Goal: Find specific page/section: Find specific page/section

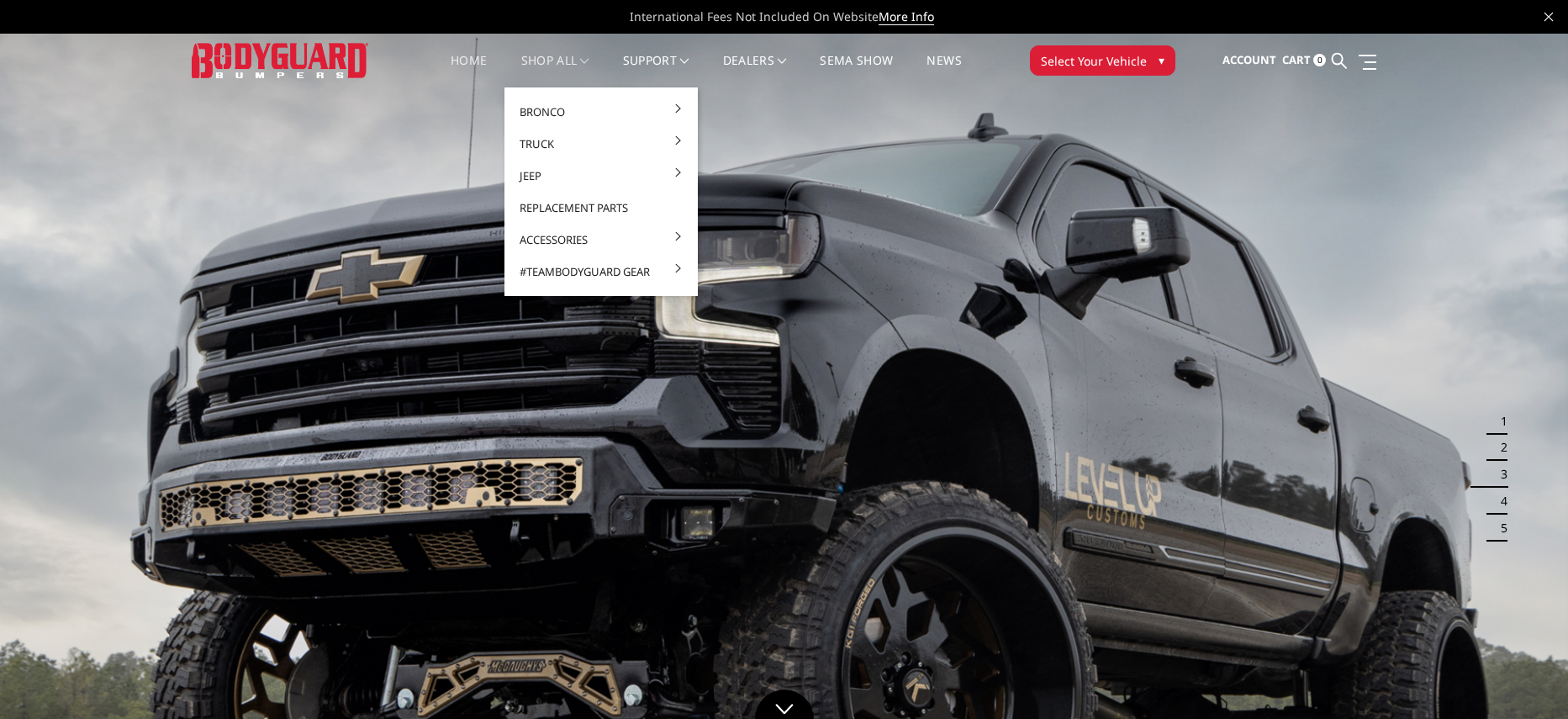
click at [559, 60] on link "shop all" at bounding box center [555, 71] width 68 height 33
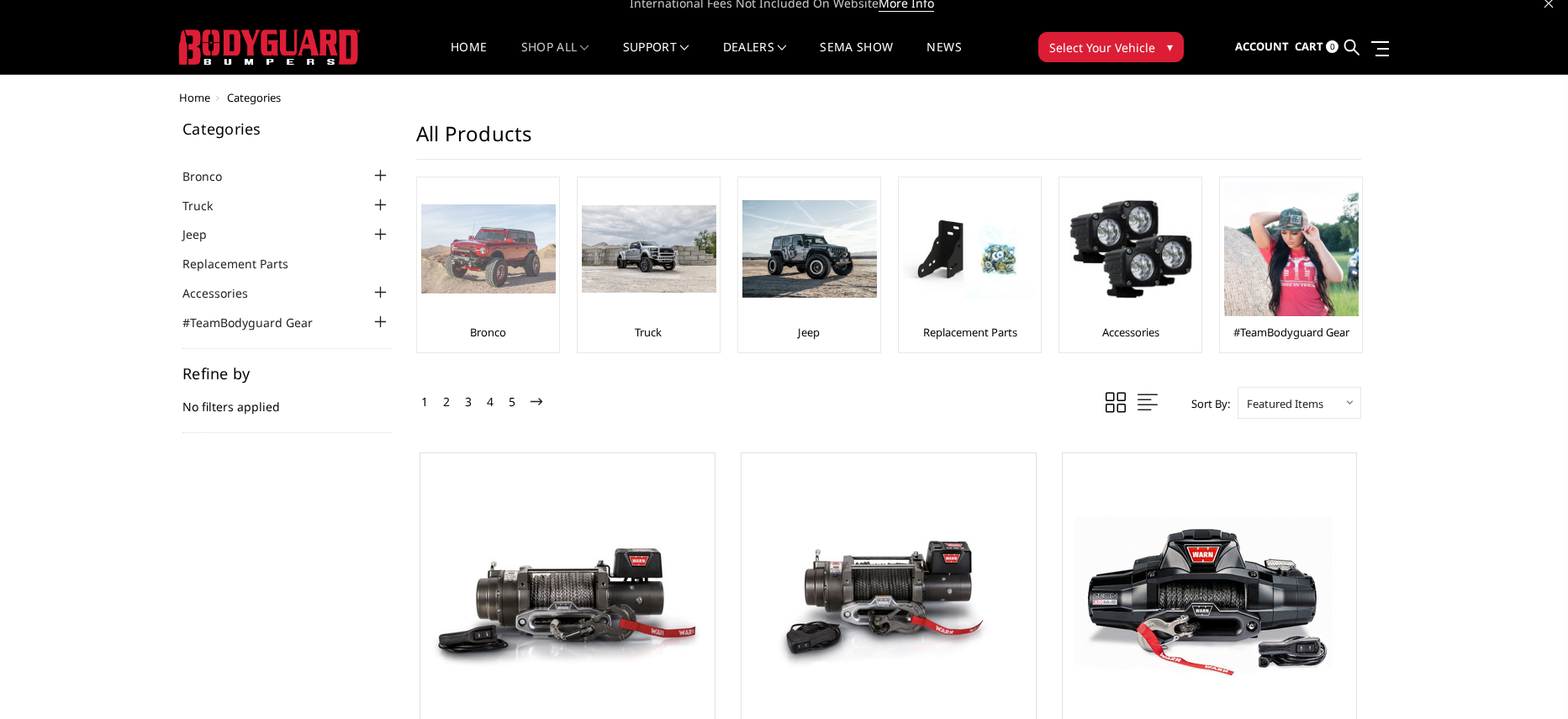
scroll to position [16, 0]
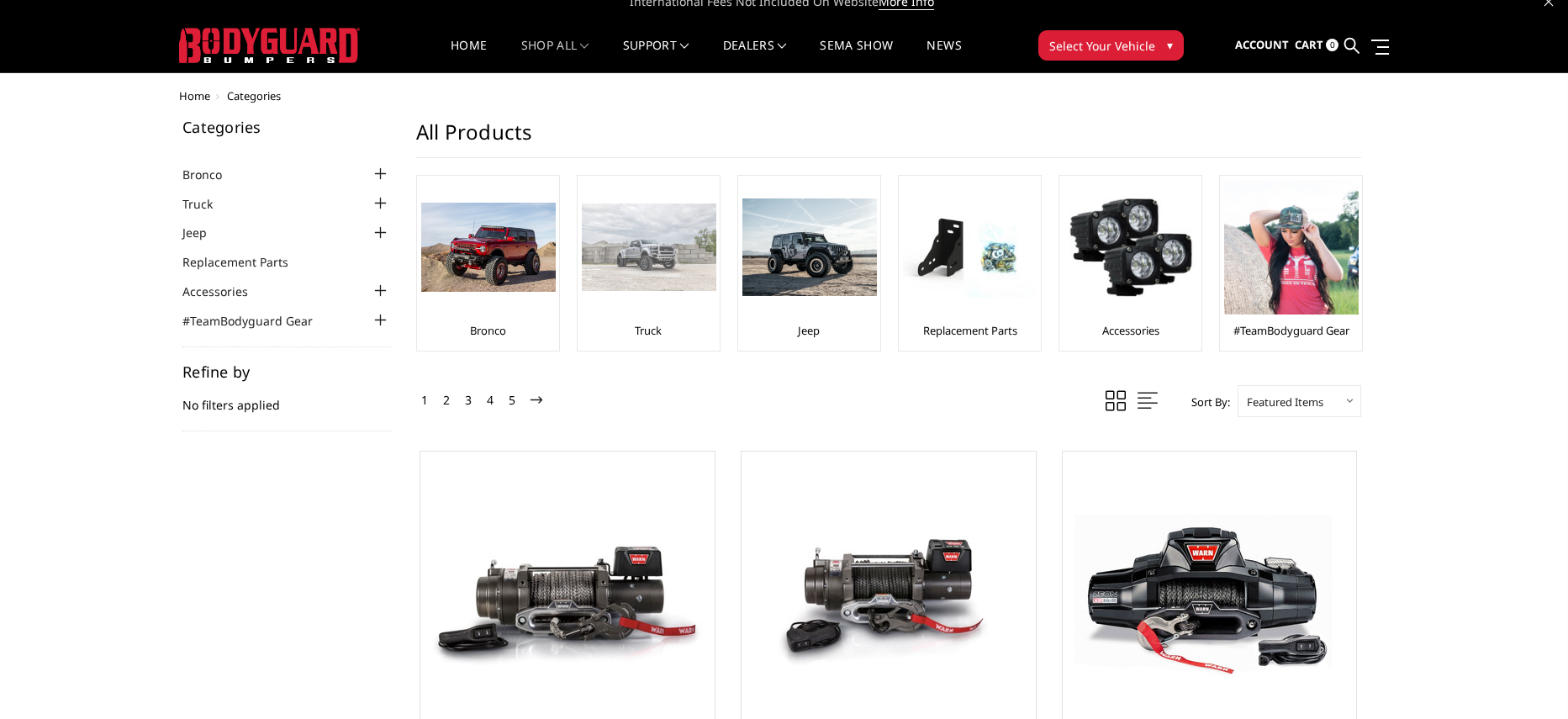
click at [657, 333] on link "Truck" at bounding box center [648, 331] width 27 height 16
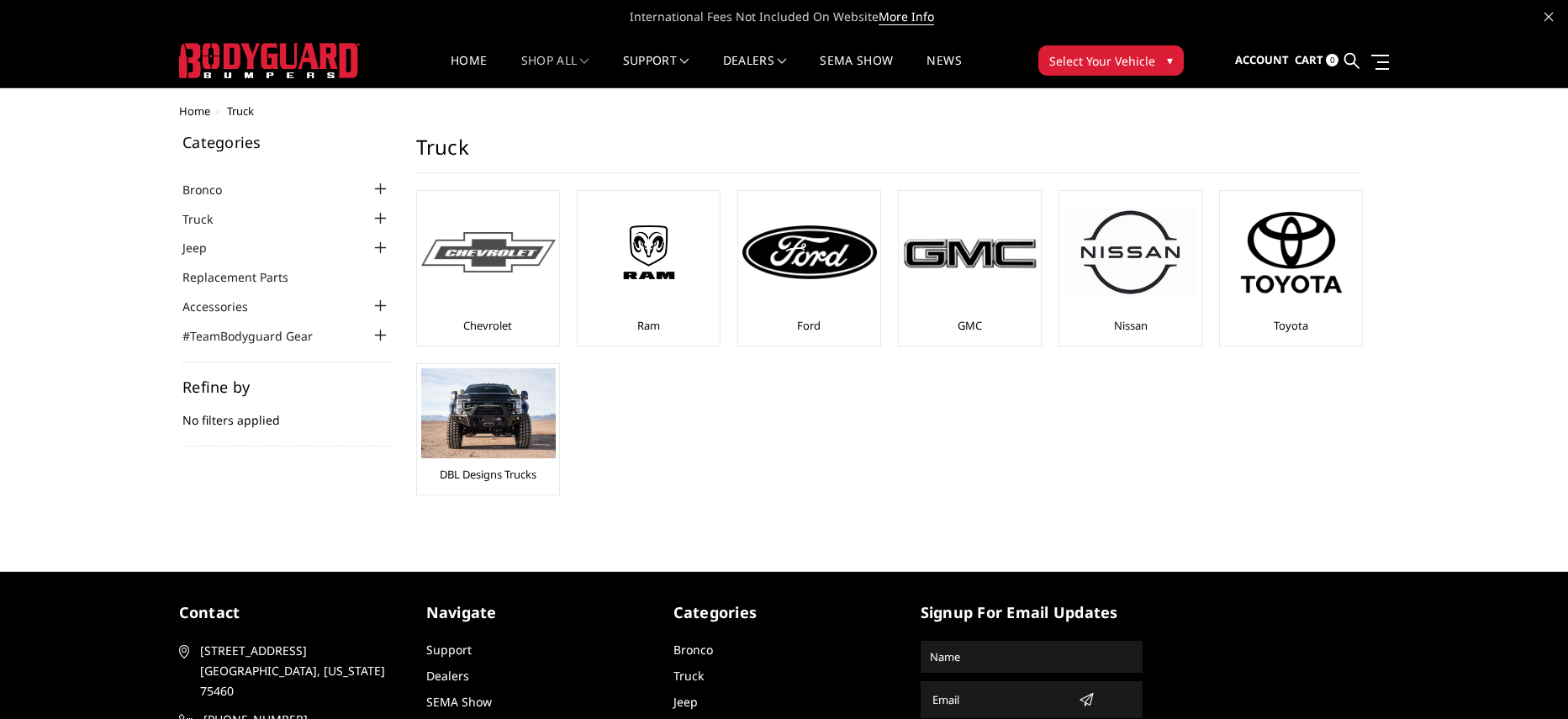
click at [503, 323] on link "Chevrolet" at bounding box center [487, 326] width 49 height 16
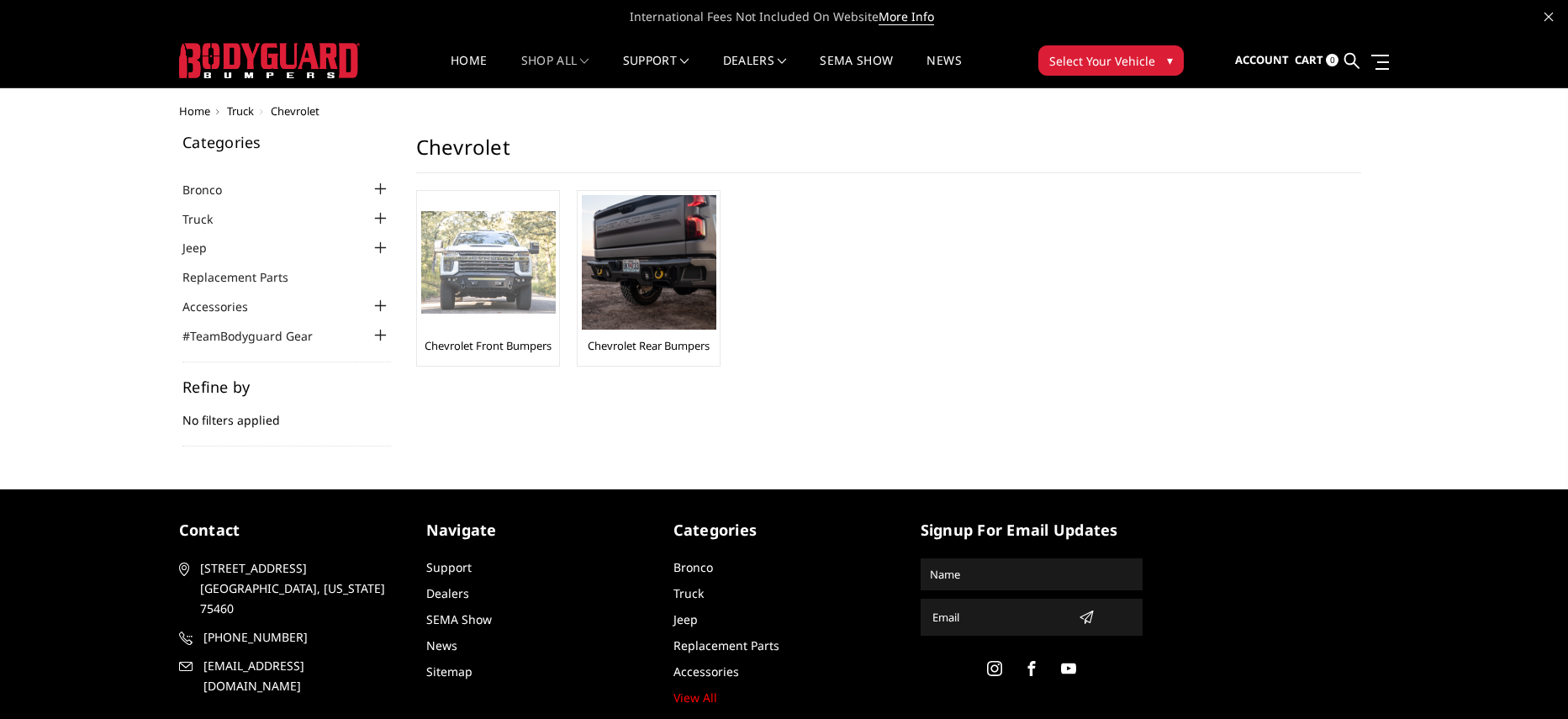
click at [547, 342] on link "Chevrolet Front Bumpers" at bounding box center [487, 345] width 126 height 16
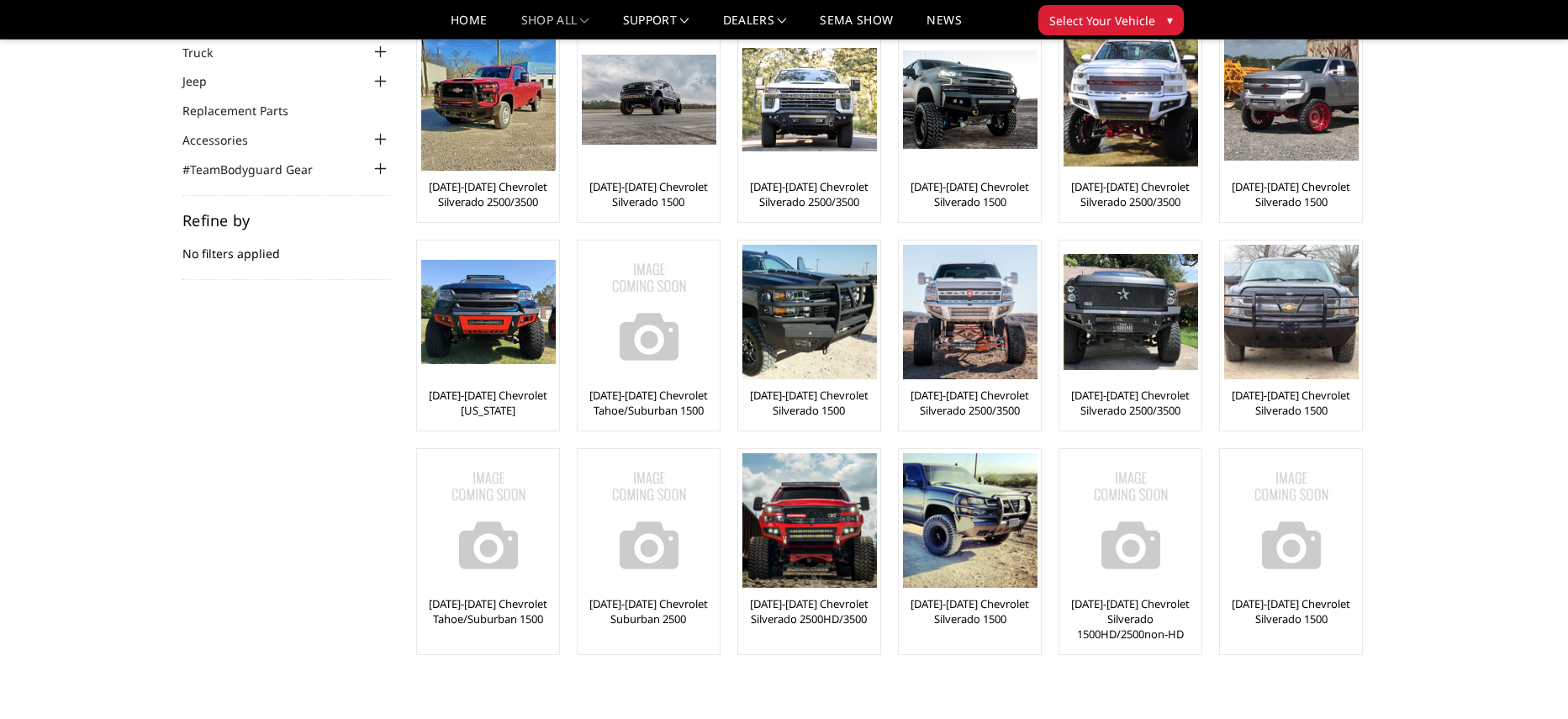
scroll to position [86, 0]
